Goal: Information Seeking & Learning: Learn about a topic

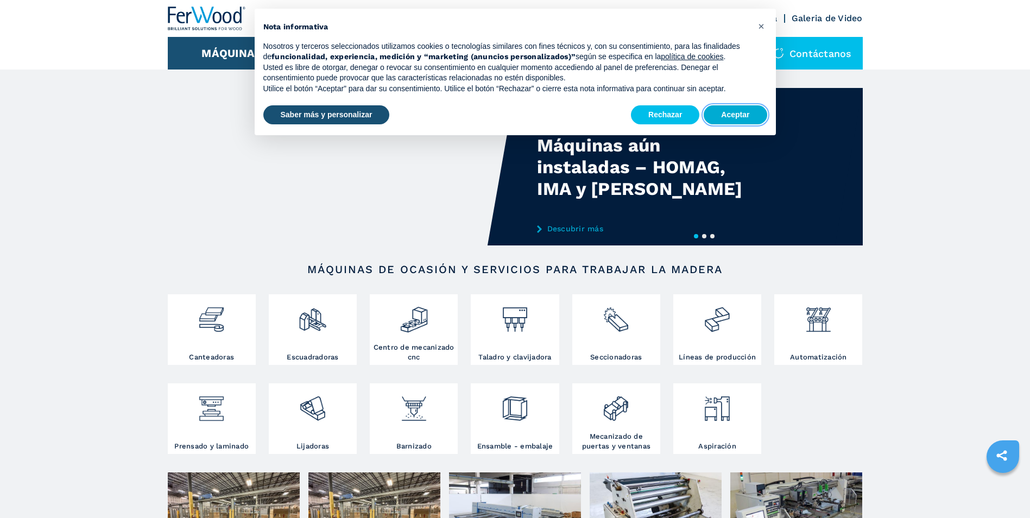
click at [737, 113] on button "Aceptar" at bounding box center [735, 115] width 63 height 20
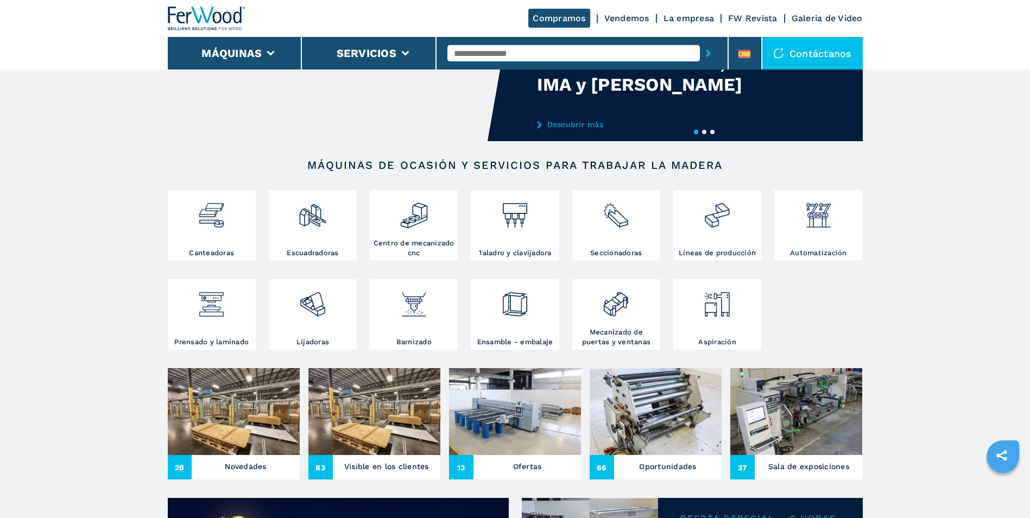
scroll to position [109, 0]
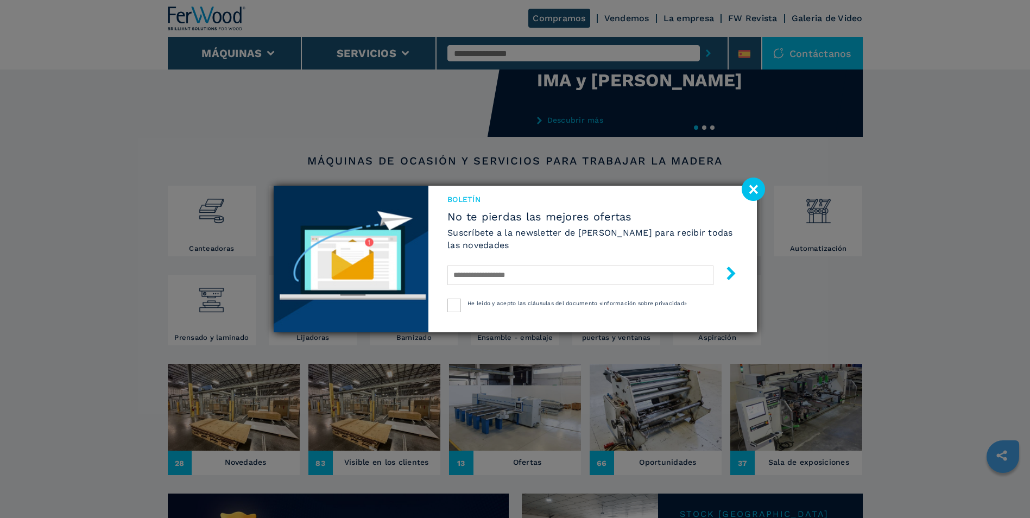
click at [756, 191] on image at bounding box center [753, 189] width 23 height 23
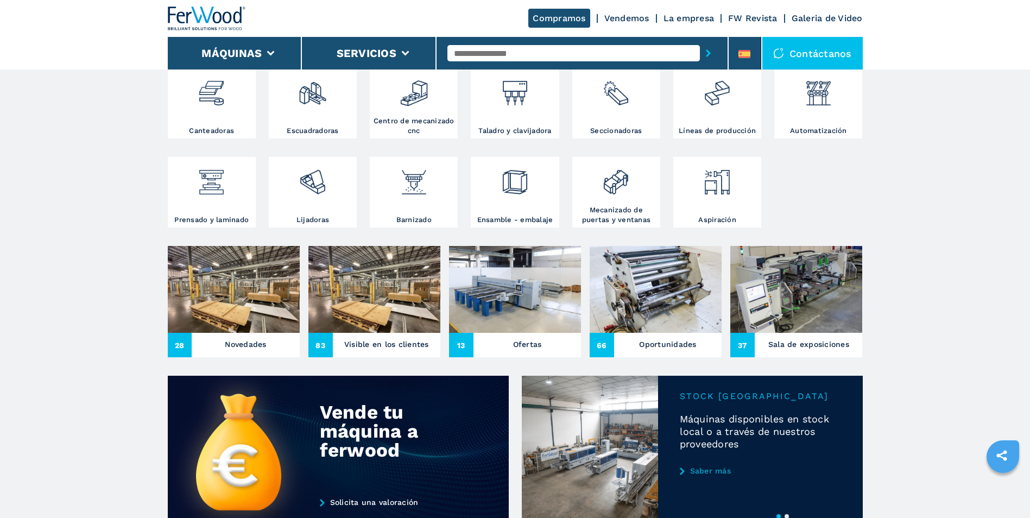
scroll to position [217, 0]
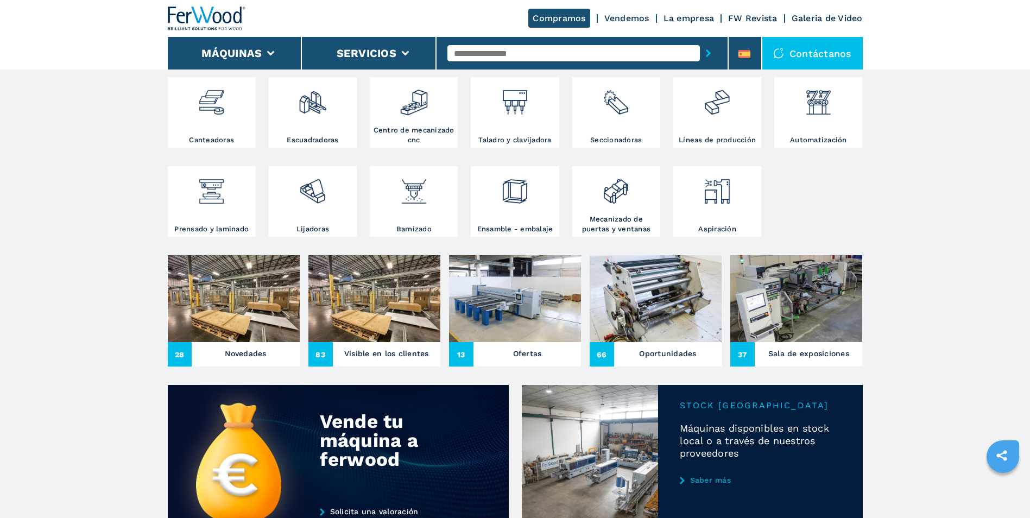
click at [524, 310] on img at bounding box center [515, 298] width 132 height 87
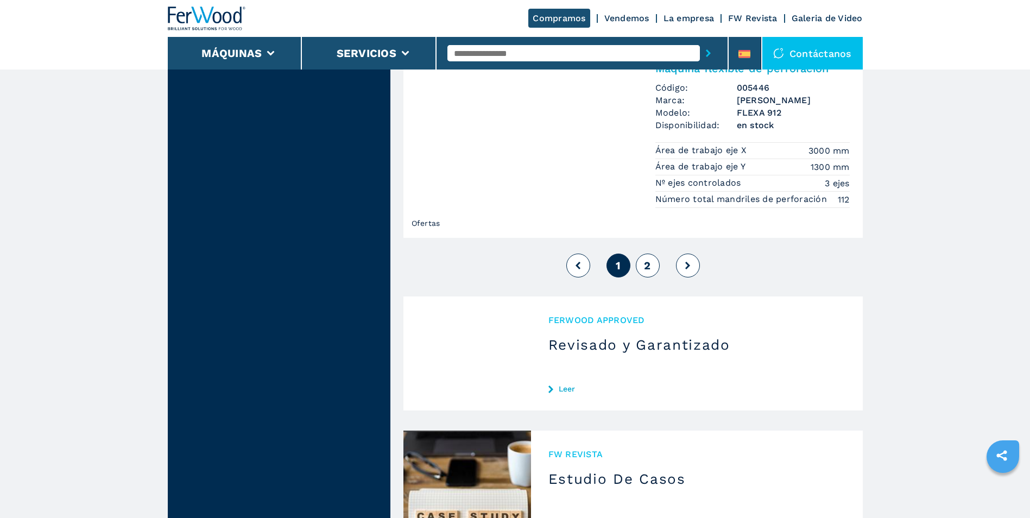
scroll to position [2823, 0]
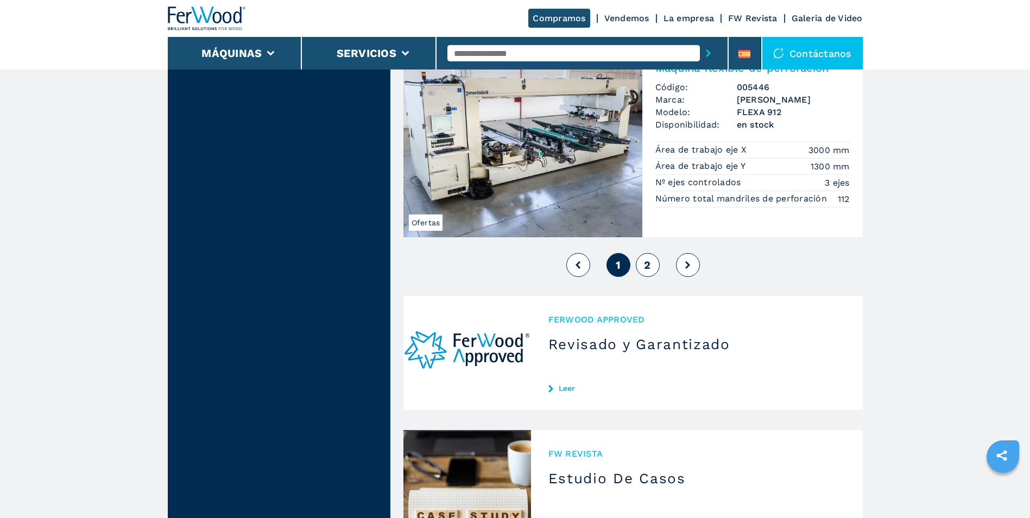
click at [652, 253] on button "2" at bounding box center [648, 265] width 24 height 24
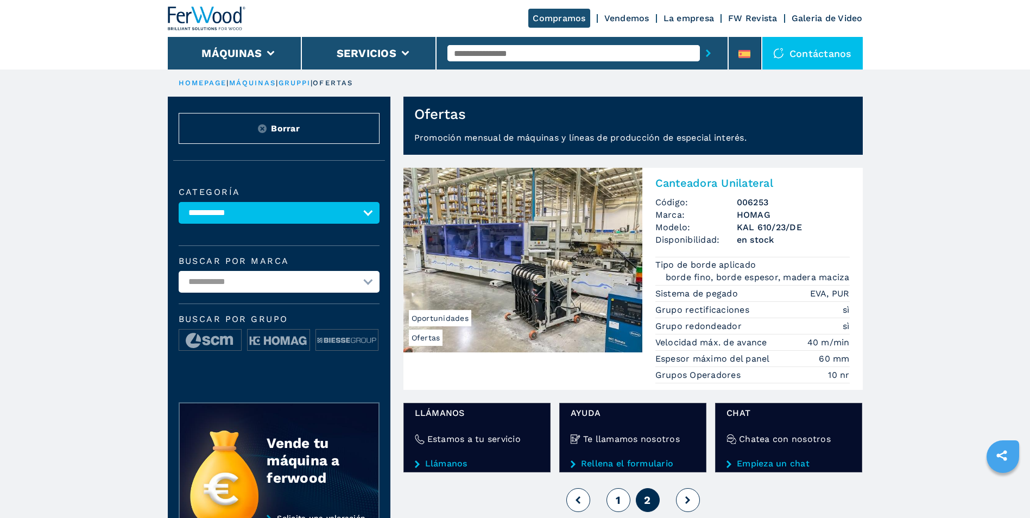
click at [257, 83] on link "máquinas" at bounding box center [252, 83] width 47 height 8
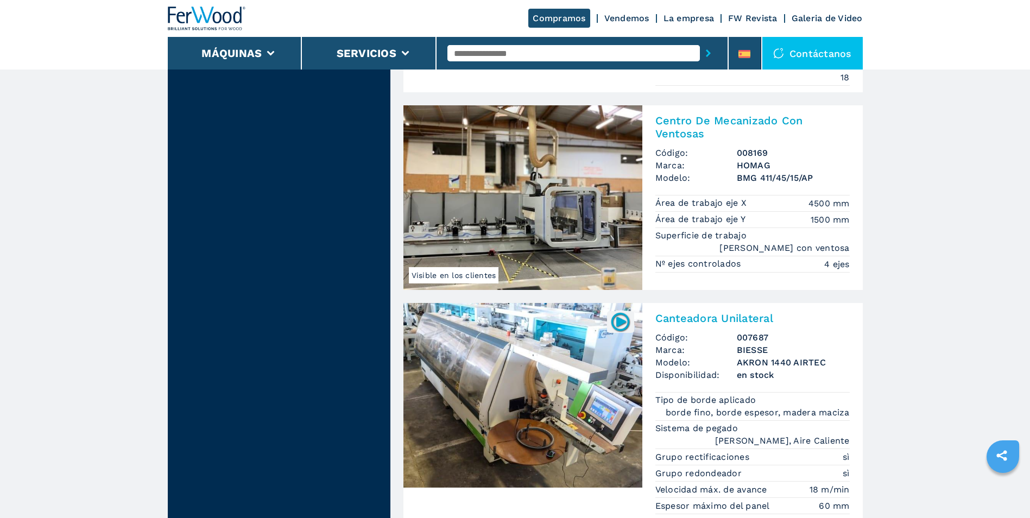
scroll to position [2443, 0]
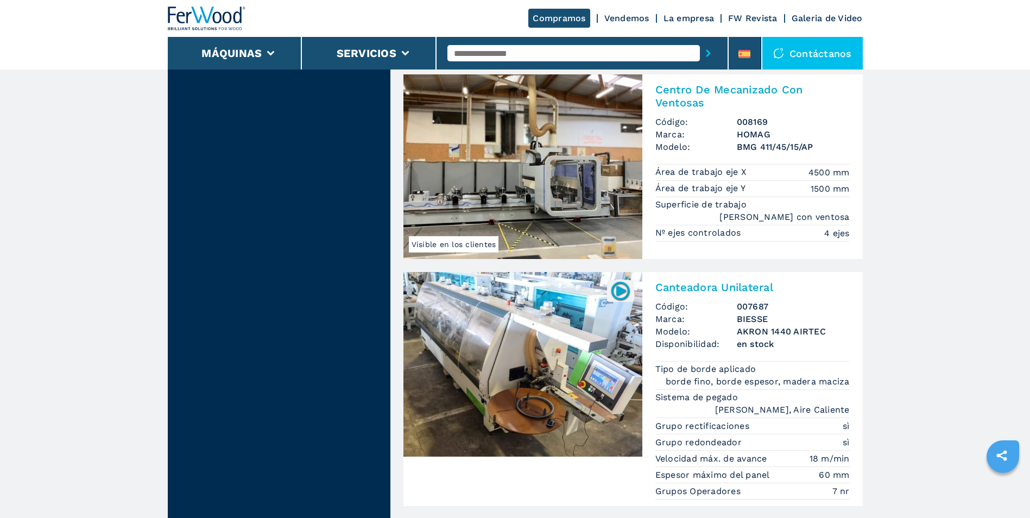
click at [584, 159] on img at bounding box center [522, 166] width 239 height 185
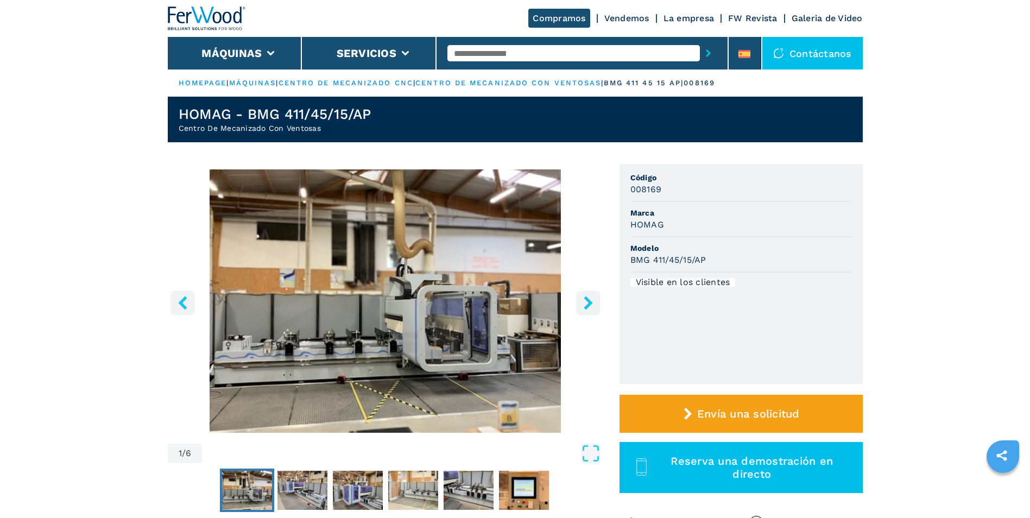
click at [592, 302] on icon "right-button" at bounding box center [588, 303] width 14 height 14
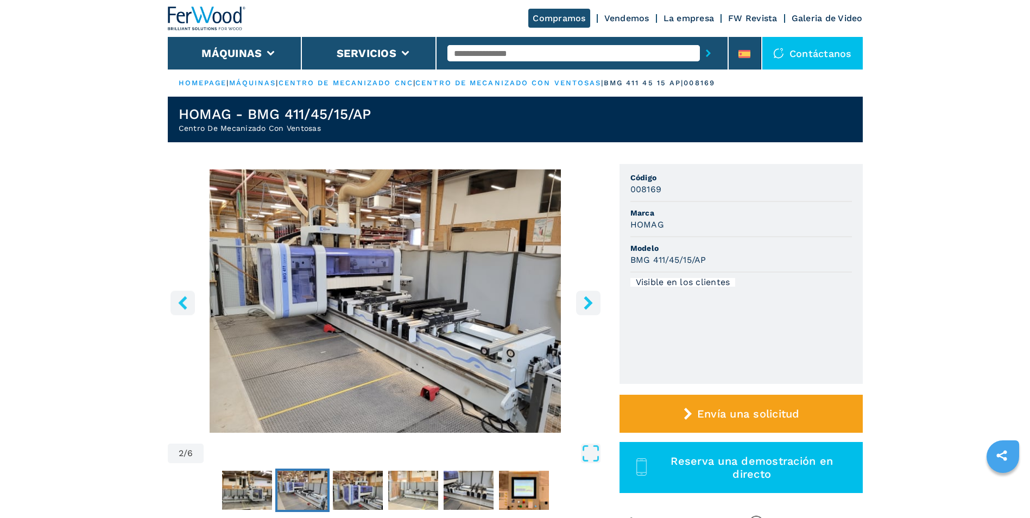
click at [592, 302] on icon "right-button" at bounding box center [588, 303] width 9 height 14
click at [587, 305] on icon "right-button" at bounding box center [588, 303] width 9 height 14
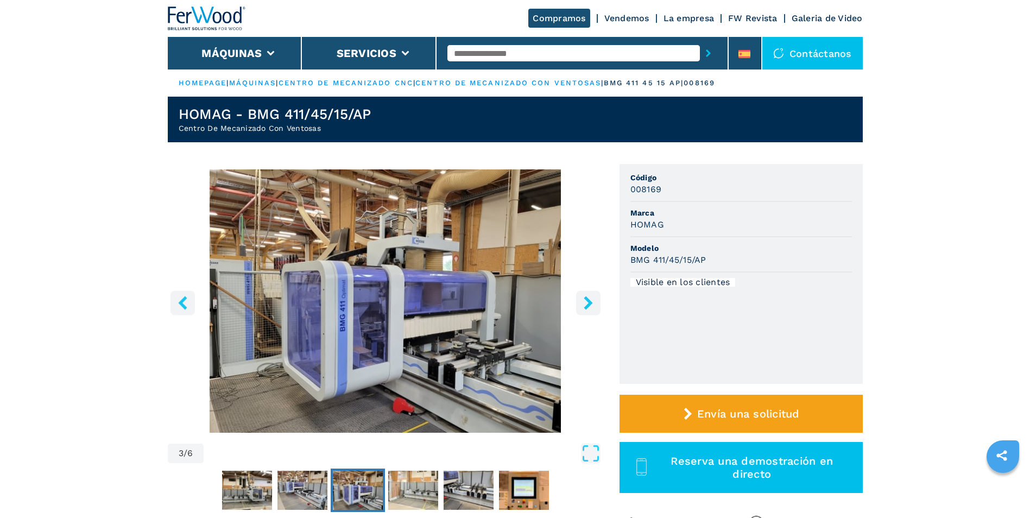
click at [587, 305] on icon "right-button" at bounding box center [588, 303] width 9 height 14
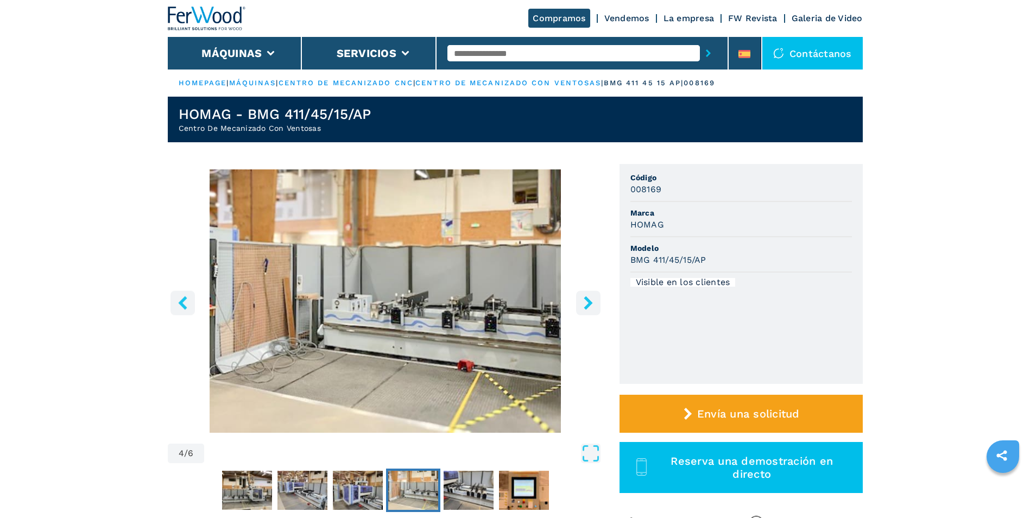
click at [587, 305] on icon "right-button" at bounding box center [588, 303] width 9 height 14
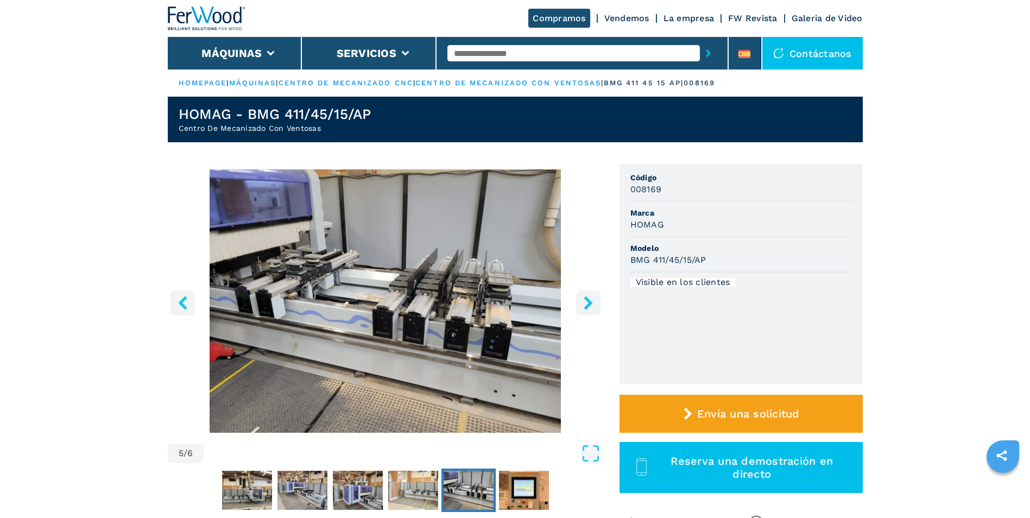
click at [587, 305] on icon "right-button" at bounding box center [588, 303] width 9 height 14
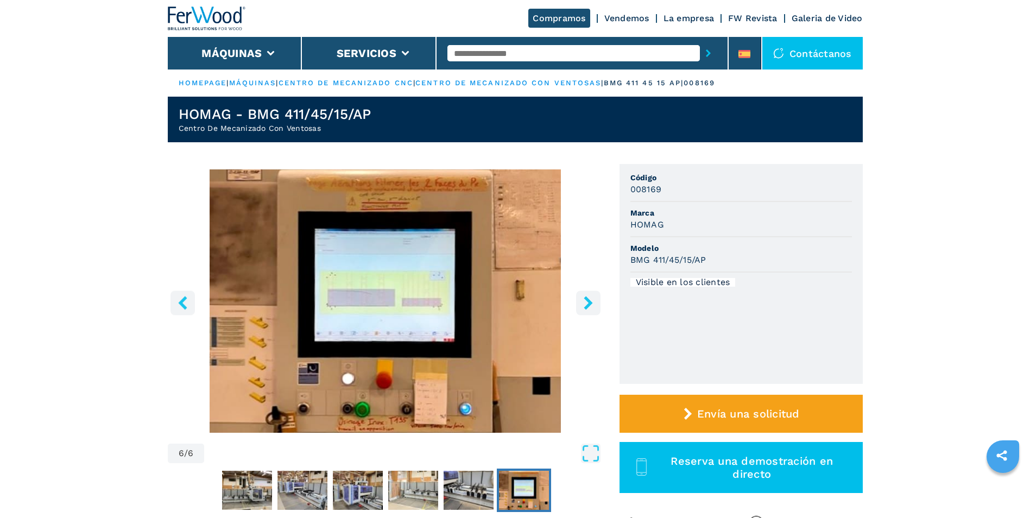
click at [587, 305] on icon "right-button" at bounding box center [588, 303] width 9 height 14
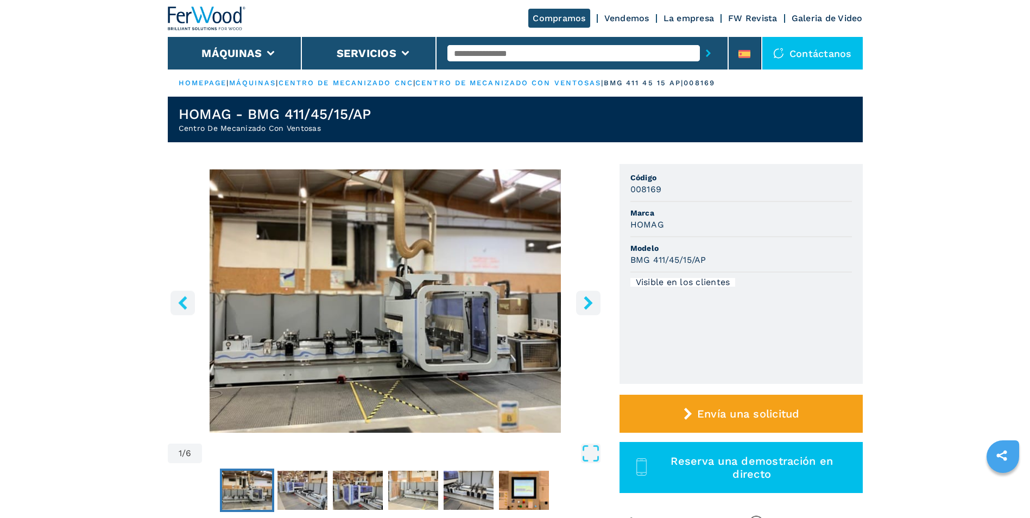
click at [587, 305] on icon "right-button" at bounding box center [588, 303] width 9 height 14
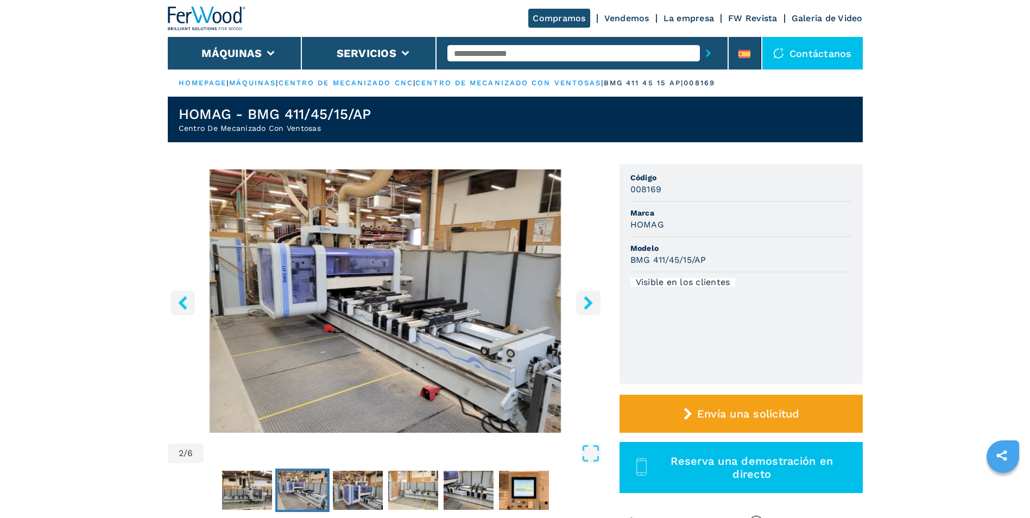
click at [587, 305] on icon "right-button" at bounding box center [588, 303] width 9 height 14
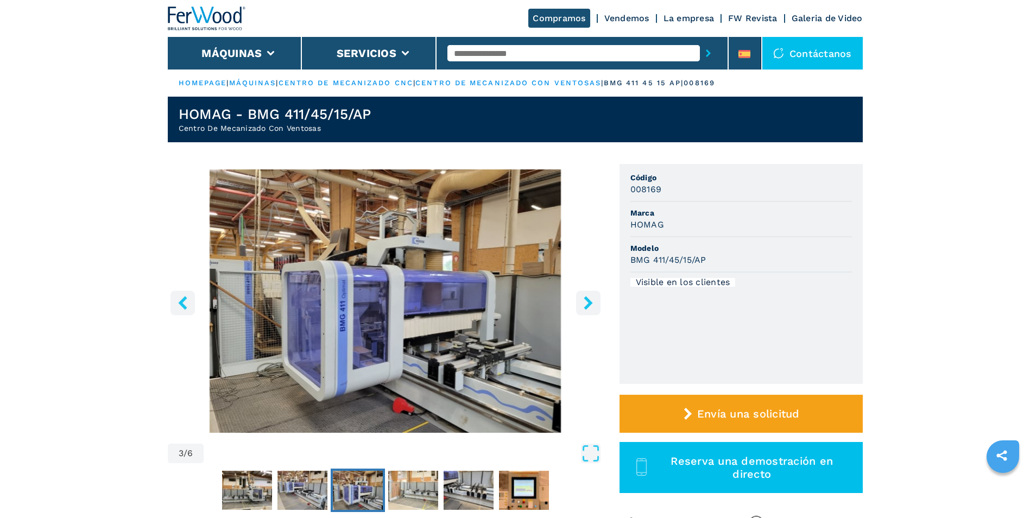
click at [587, 305] on icon "right-button" at bounding box center [588, 303] width 9 height 14
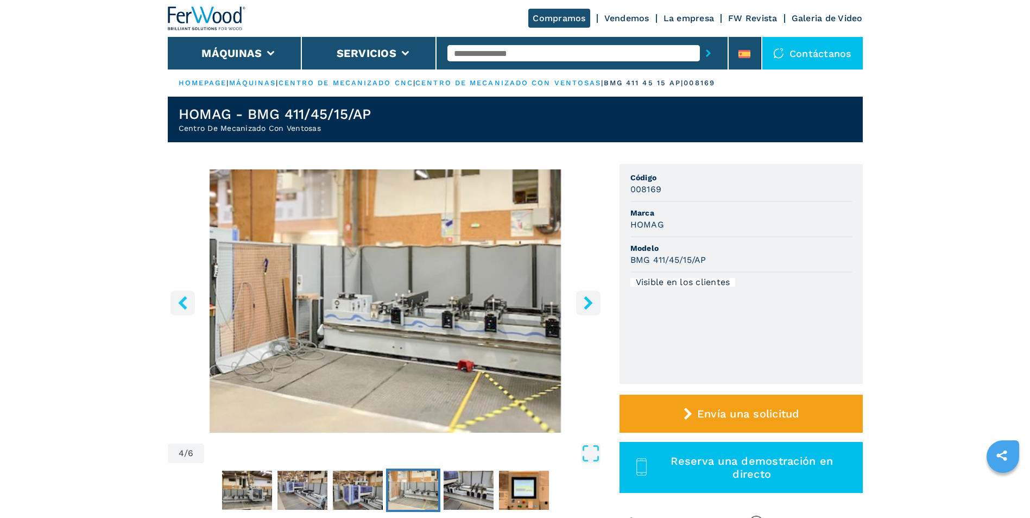
click at [587, 305] on icon "right-button" at bounding box center [588, 303] width 9 height 14
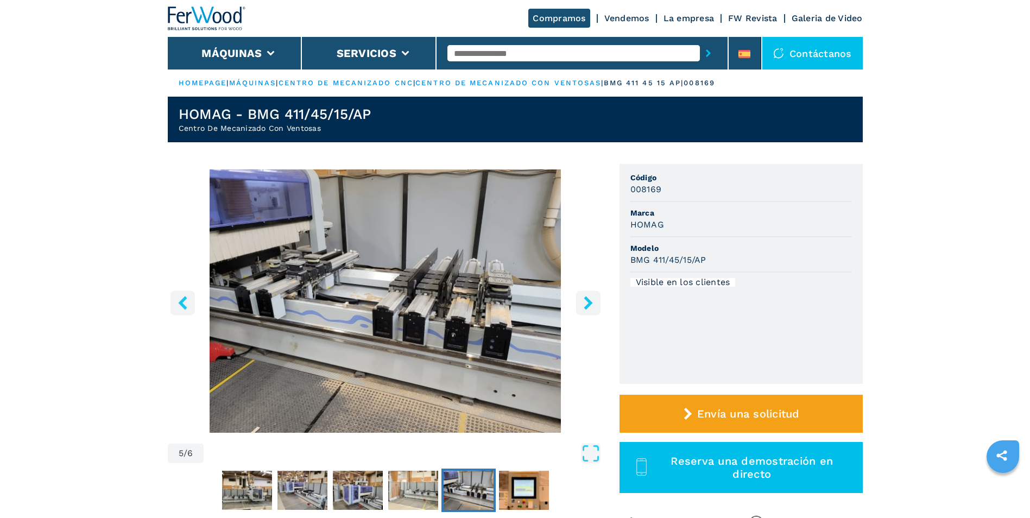
click at [588, 303] on icon "right-button" at bounding box center [588, 303] width 9 height 14
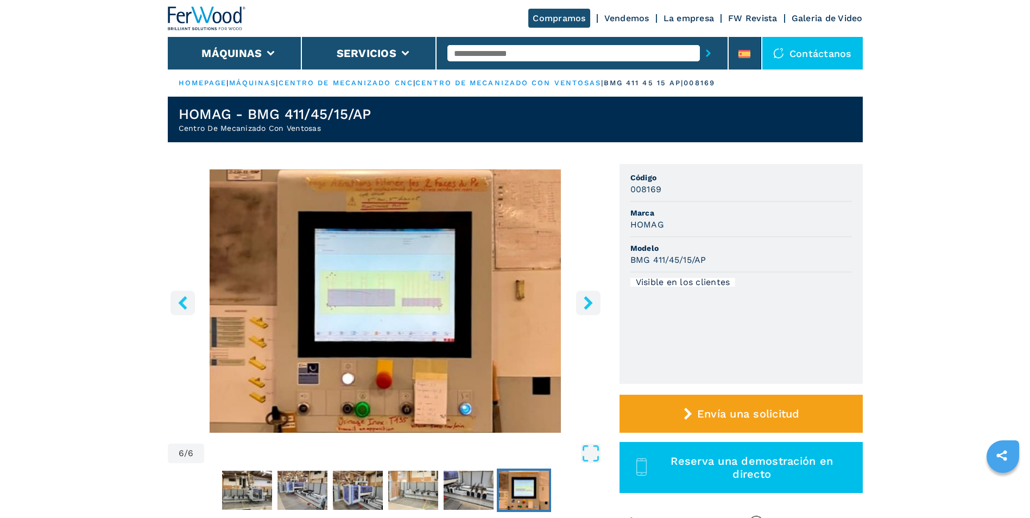
click at [587, 302] on icon "right-button" at bounding box center [588, 303] width 14 height 14
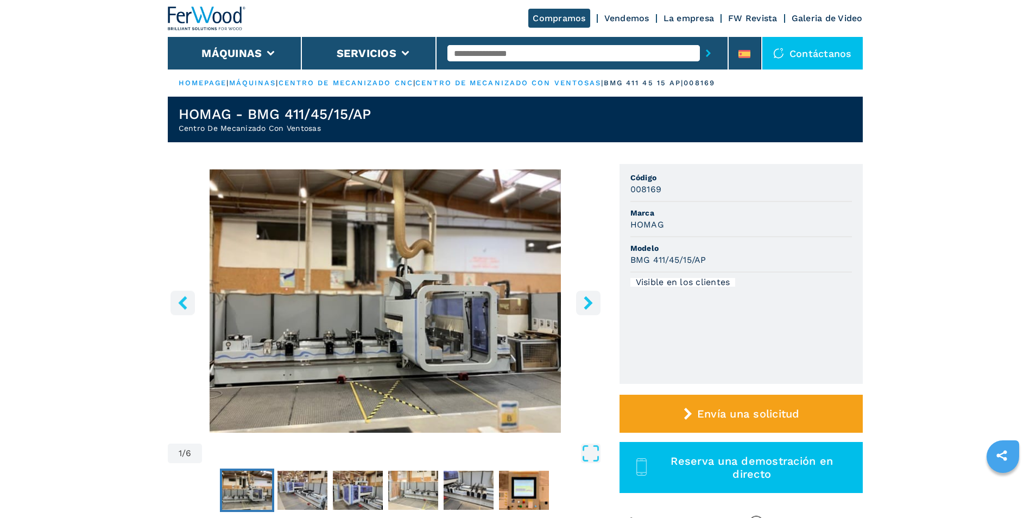
click at [587, 302] on icon "right-button" at bounding box center [588, 303] width 14 height 14
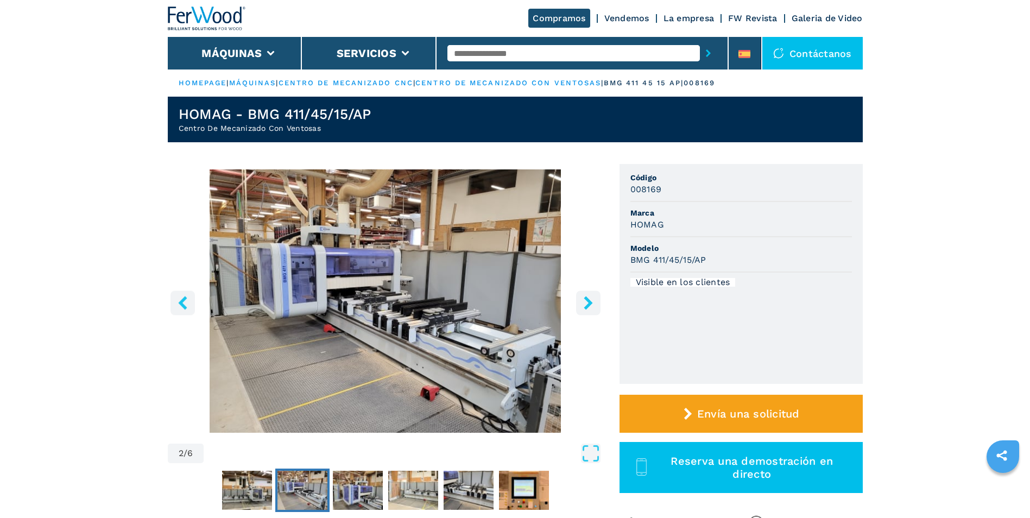
click at [587, 302] on icon "right-button" at bounding box center [588, 303] width 14 height 14
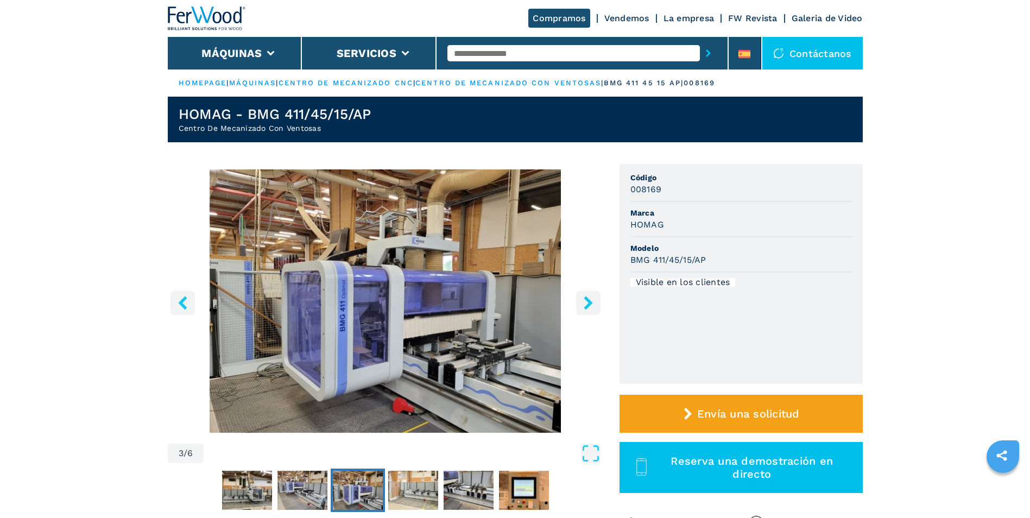
click at [584, 300] on icon "right-button" at bounding box center [588, 303] width 14 height 14
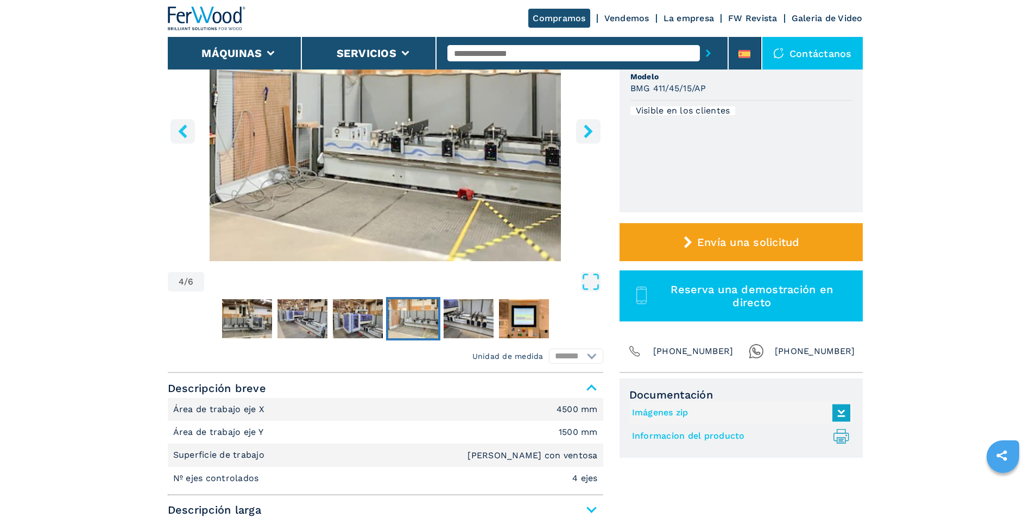
scroll to position [163, 0]
